Goal: Information Seeking & Learning: Compare options

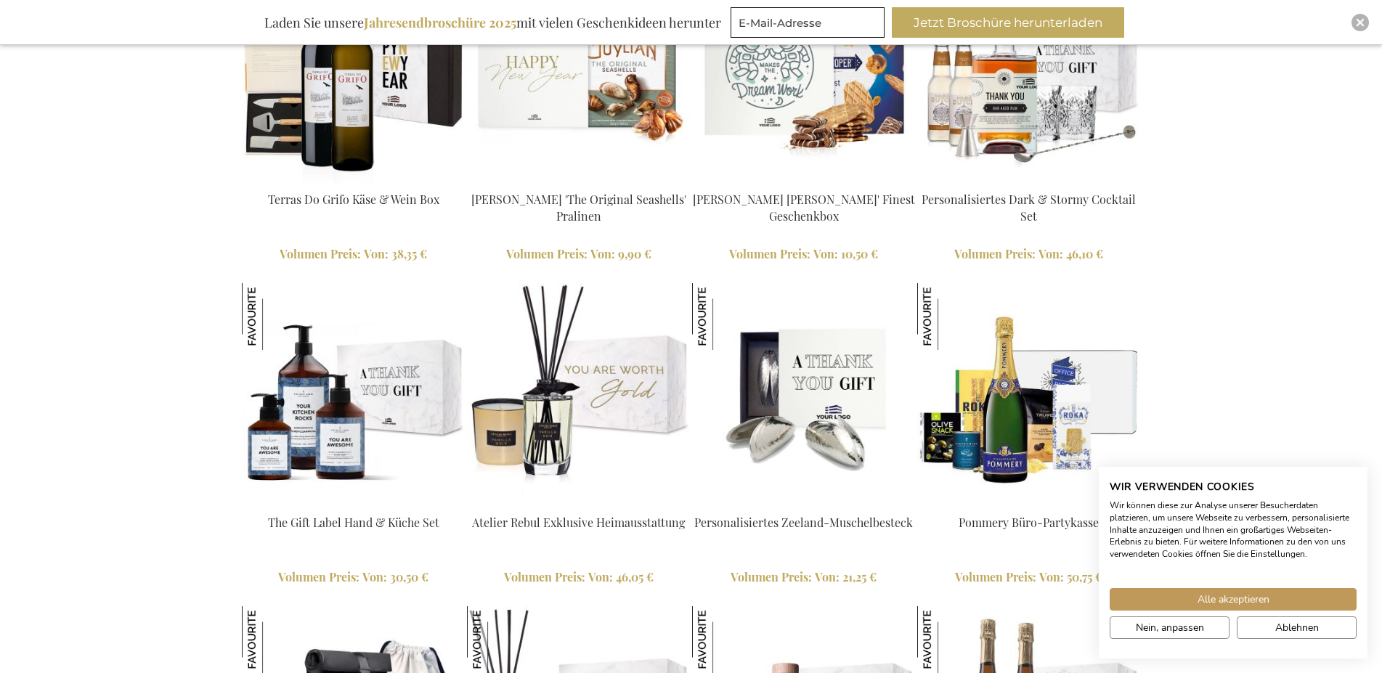
scroll to position [1675, 0]
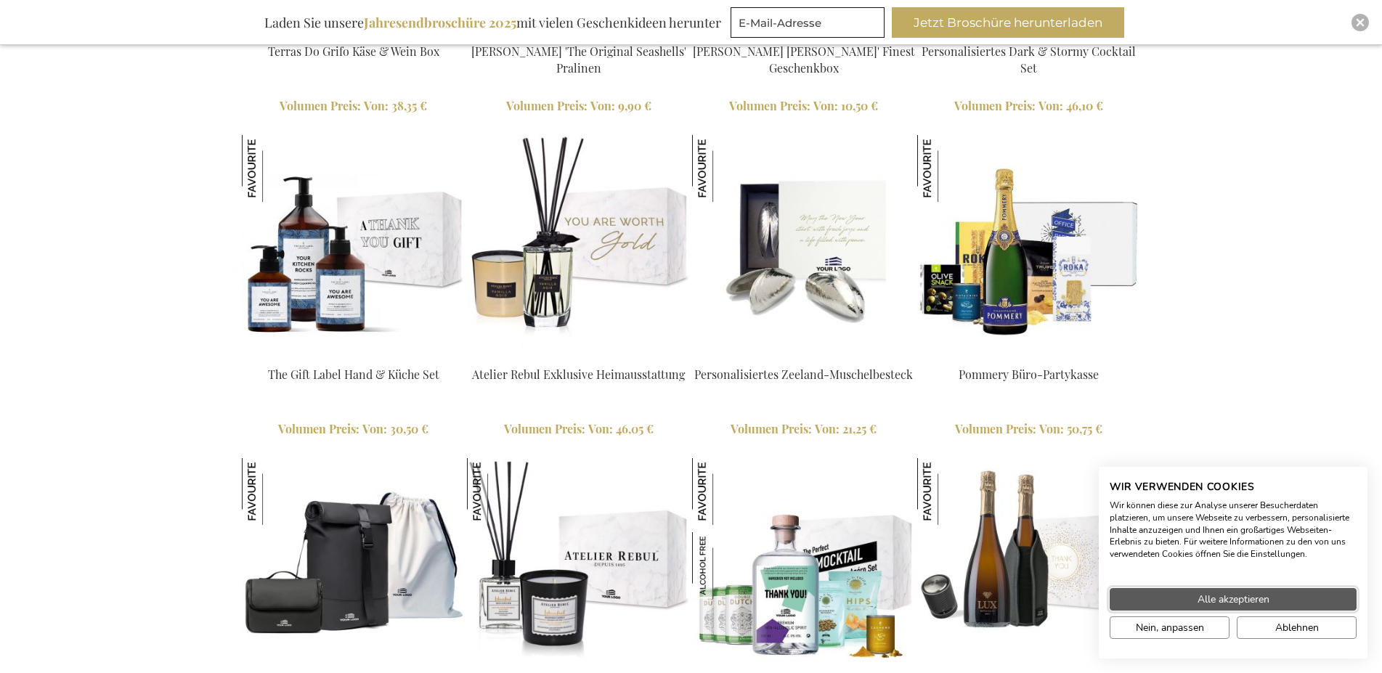
click at [1209, 602] on span "Alle akzeptieren" at bounding box center [1234, 599] width 72 height 15
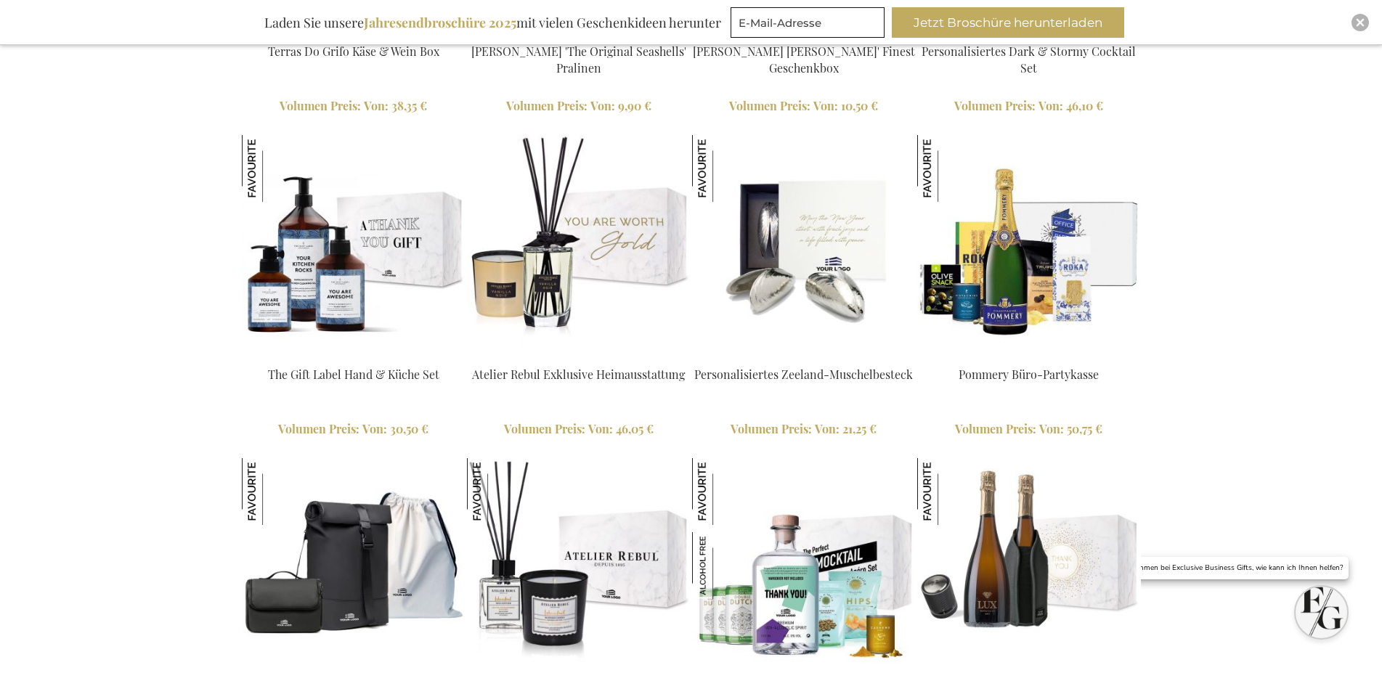
click at [553, 375] on link "Atelier Rebul Exklusive Heimausstattung" at bounding box center [578, 374] width 213 height 15
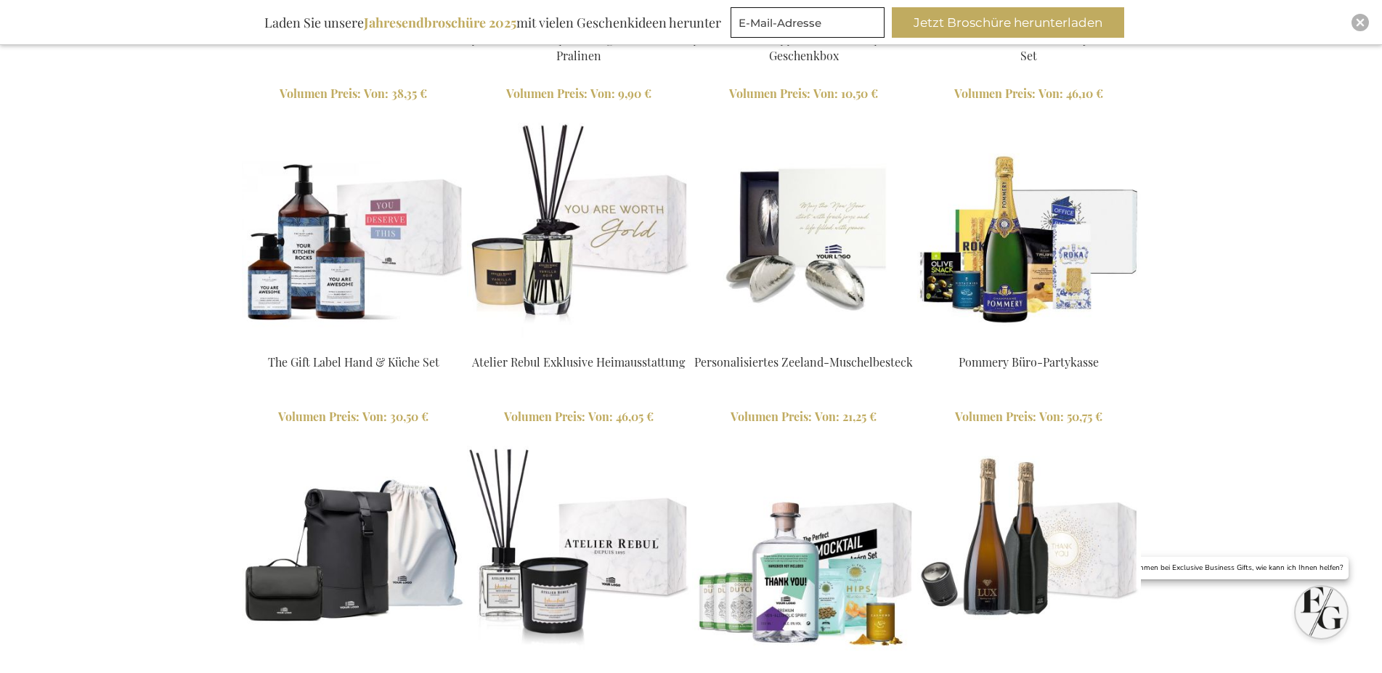
scroll to position [1675, 0]
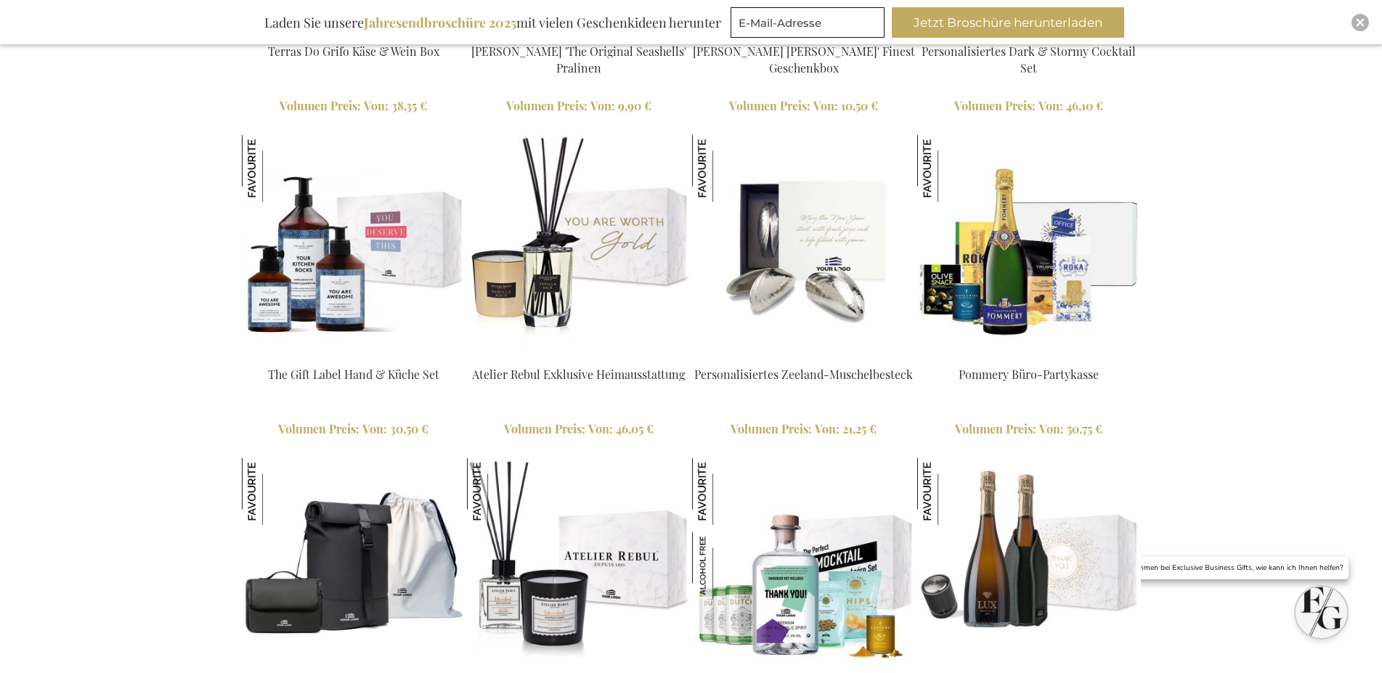
click at [354, 369] on link "The Gift Label Hand & Küche Set" at bounding box center [353, 374] width 171 height 15
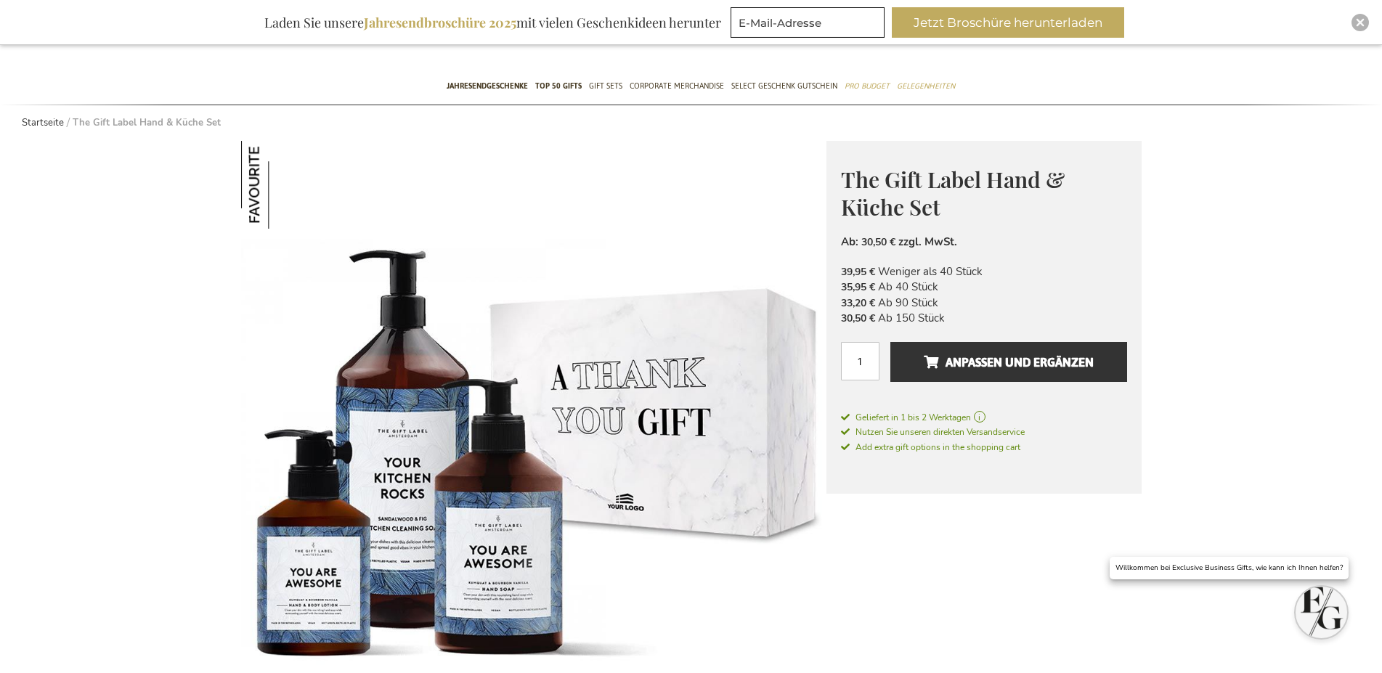
scroll to position [148, 0]
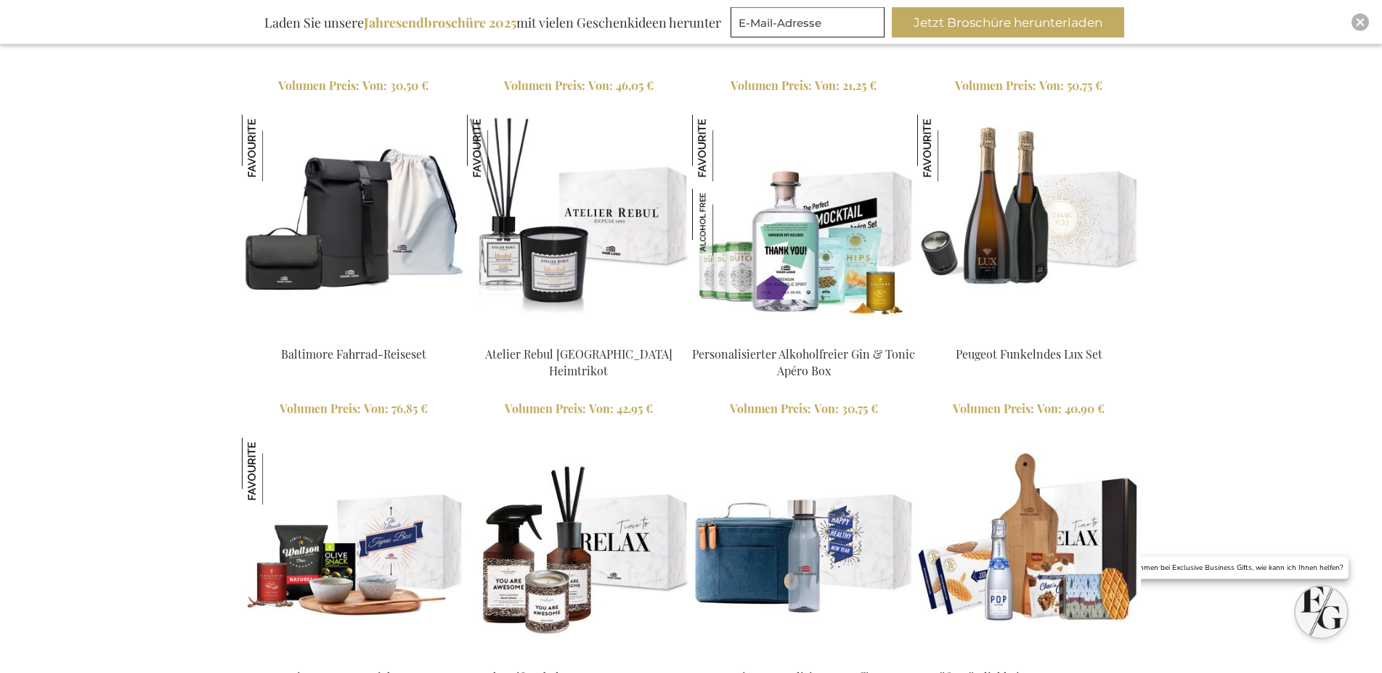
scroll to position [2016, 0]
